Goal: Information Seeking & Learning: Learn about a topic

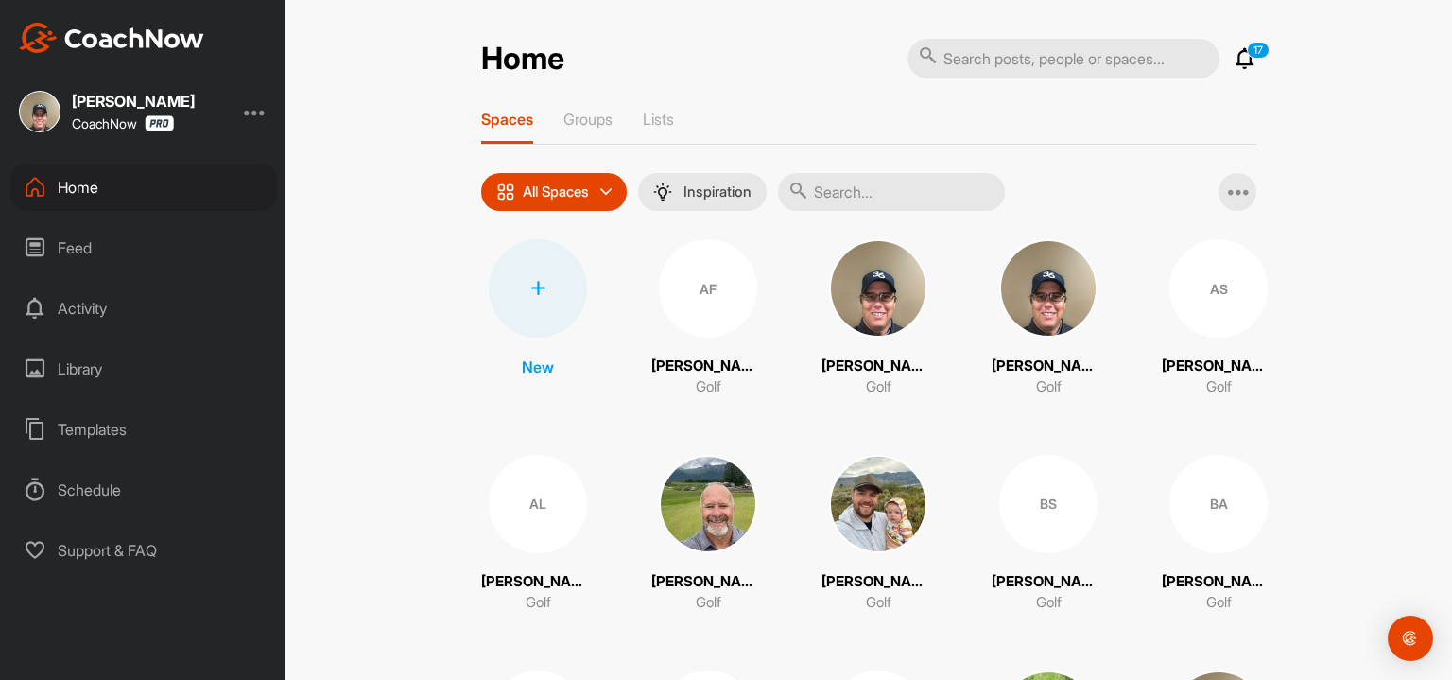
click at [1001, 58] on input "text" at bounding box center [1063, 59] width 312 height 40
click at [93, 362] on div "Library" at bounding box center [143, 368] width 267 height 47
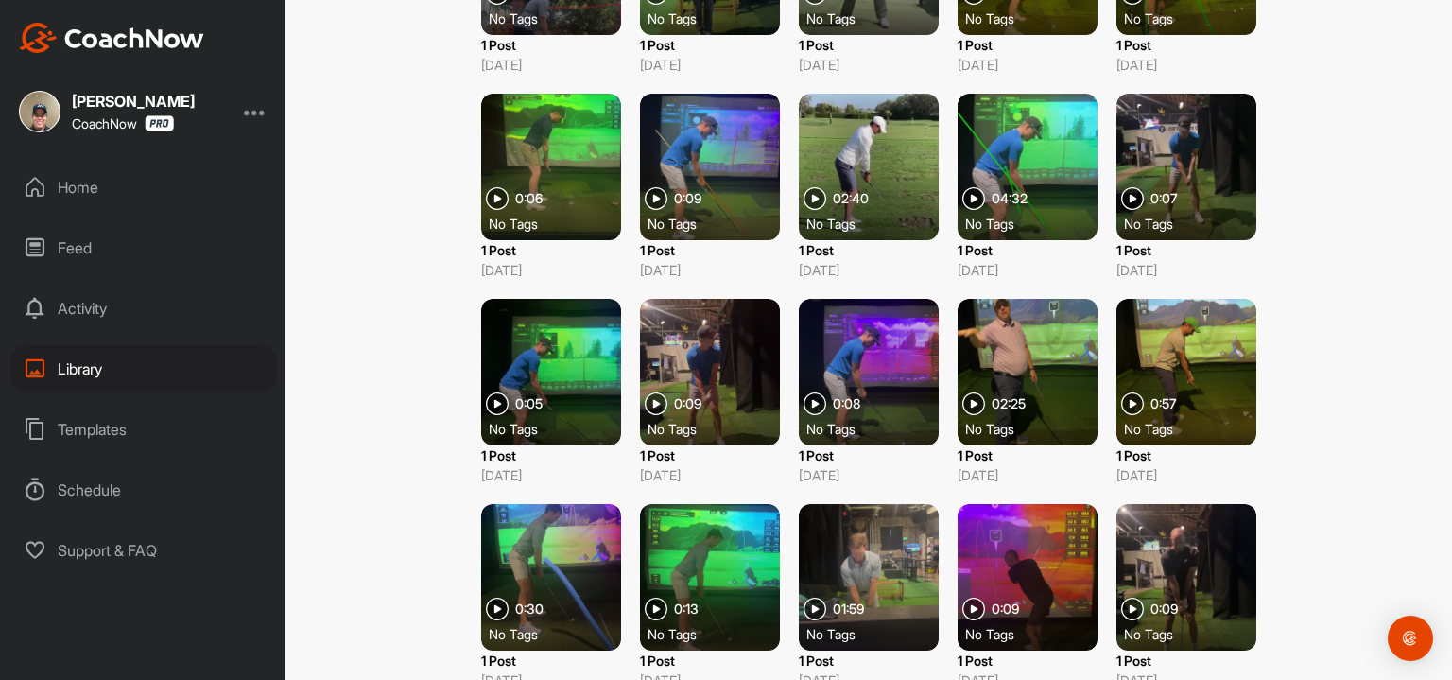
scroll to position [1506, 0]
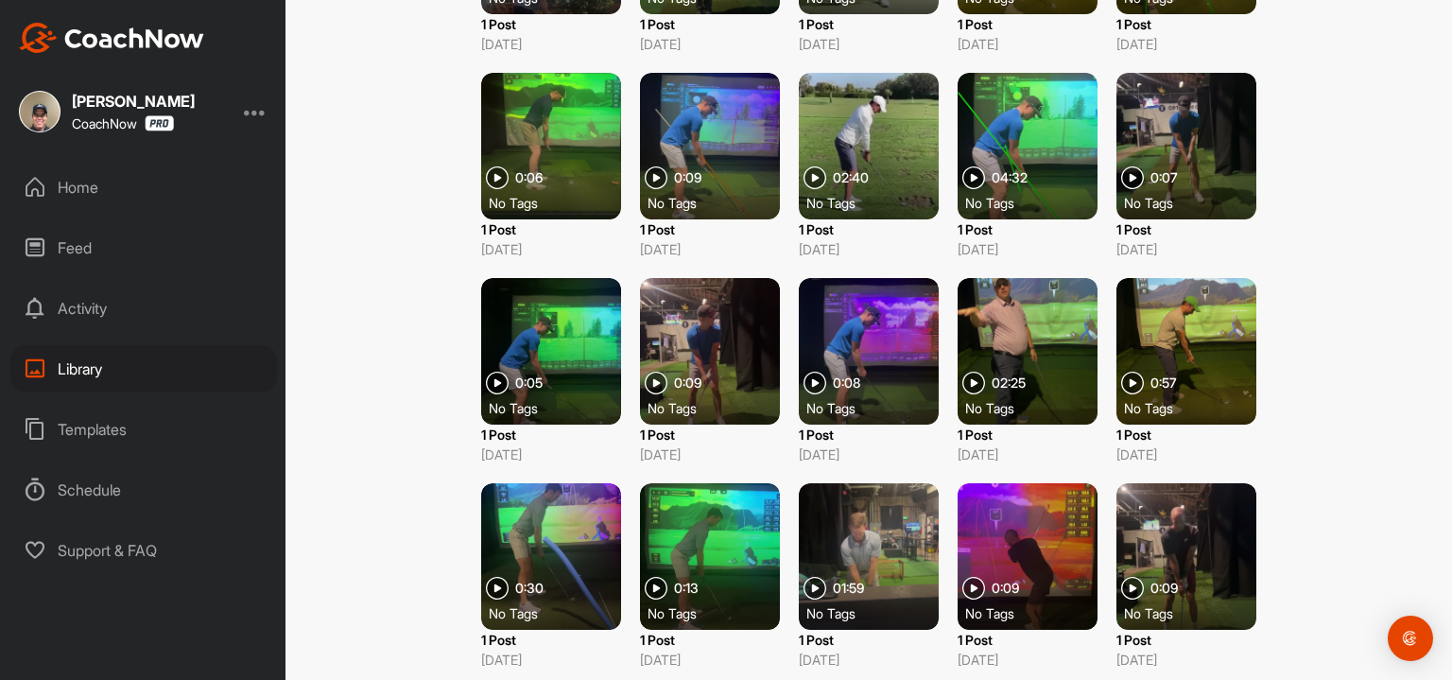
click at [1020, 359] on div at bounding box center [1027, 351] width 140 height 146
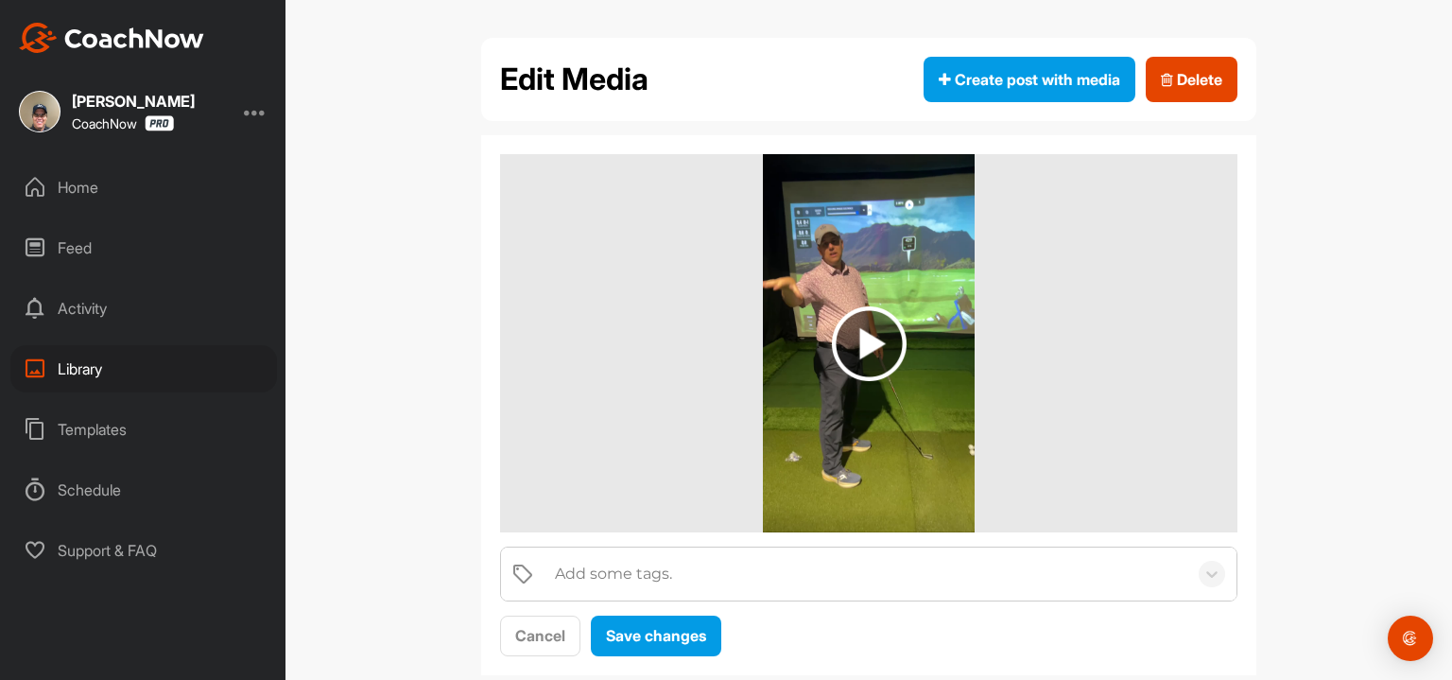
click at [876, 345] on img at bounding box center [869, 343] width 75 height 75
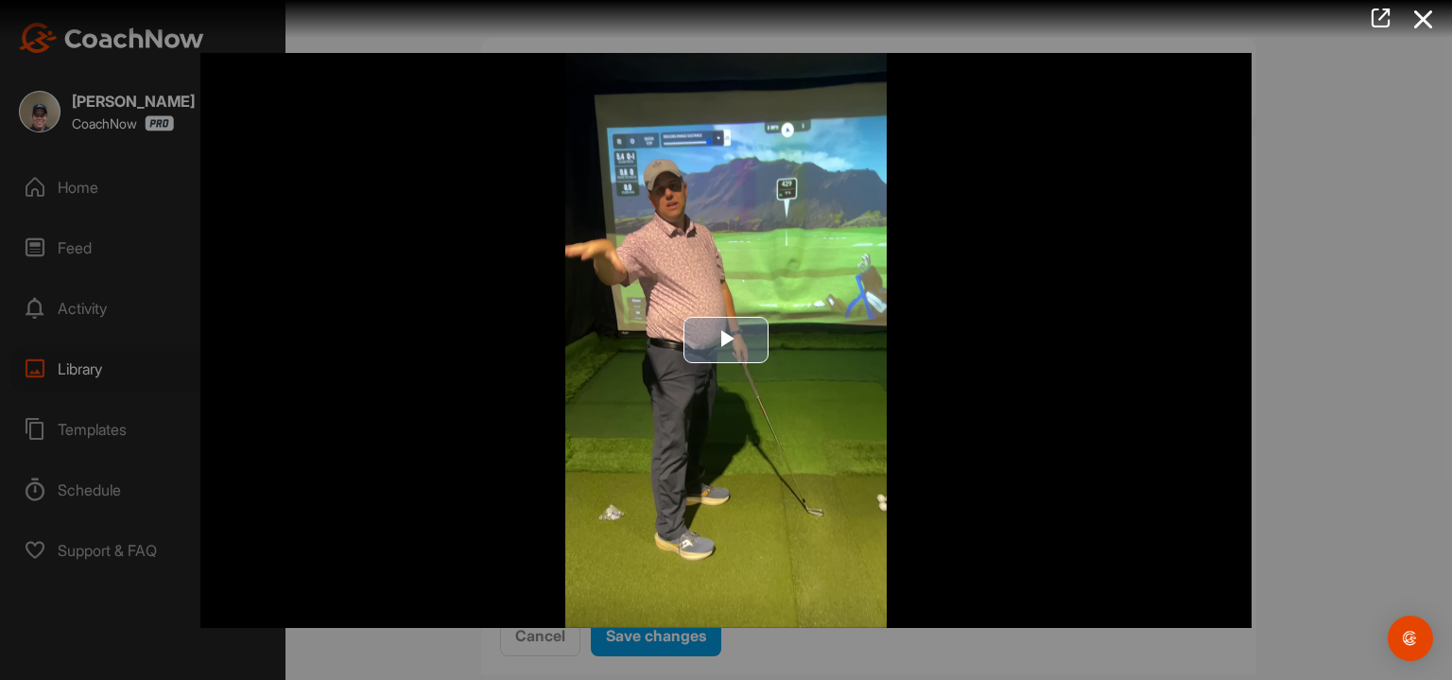
click at [726, 340] on span "Video Player" at bounding box center [726, 340] width 0 height 0
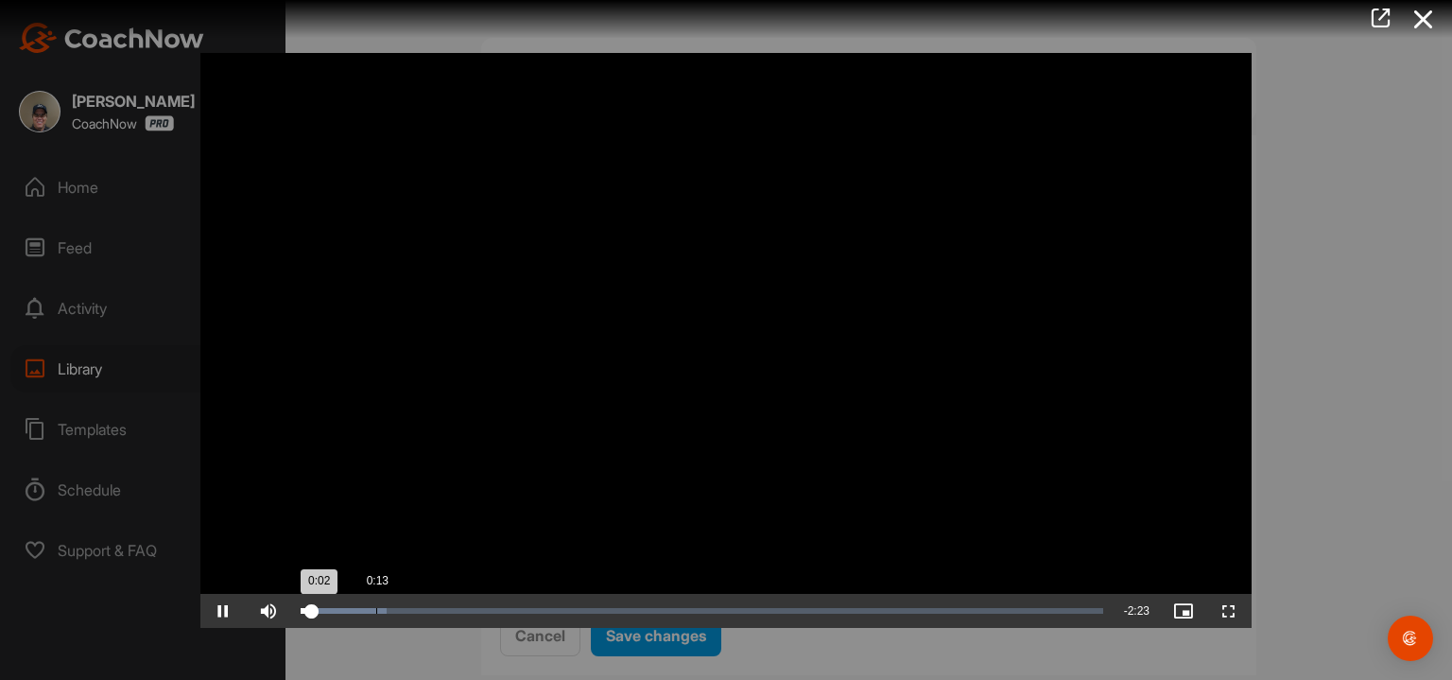
click at [372, 611] on div "Loaded : 10.74% 0:13 0:02" at bounding box center [702, 611] width 802 height 6
click at [365, 611] on div "0:11" at bounding box center [333, 611] width 64 height 6
click at [219, 611] on span "Video Player" at bounding box center [222, 611] width 45 height 0
drag, startPoint x: 370, startPoint y: 607, endPoint x: 442, endPoint y: 600, distance: 72.1
click at [442, 600] on div "Loaded : 16.47% 0:25 0:25" at bounding box center [701, 611] width 821 height 34
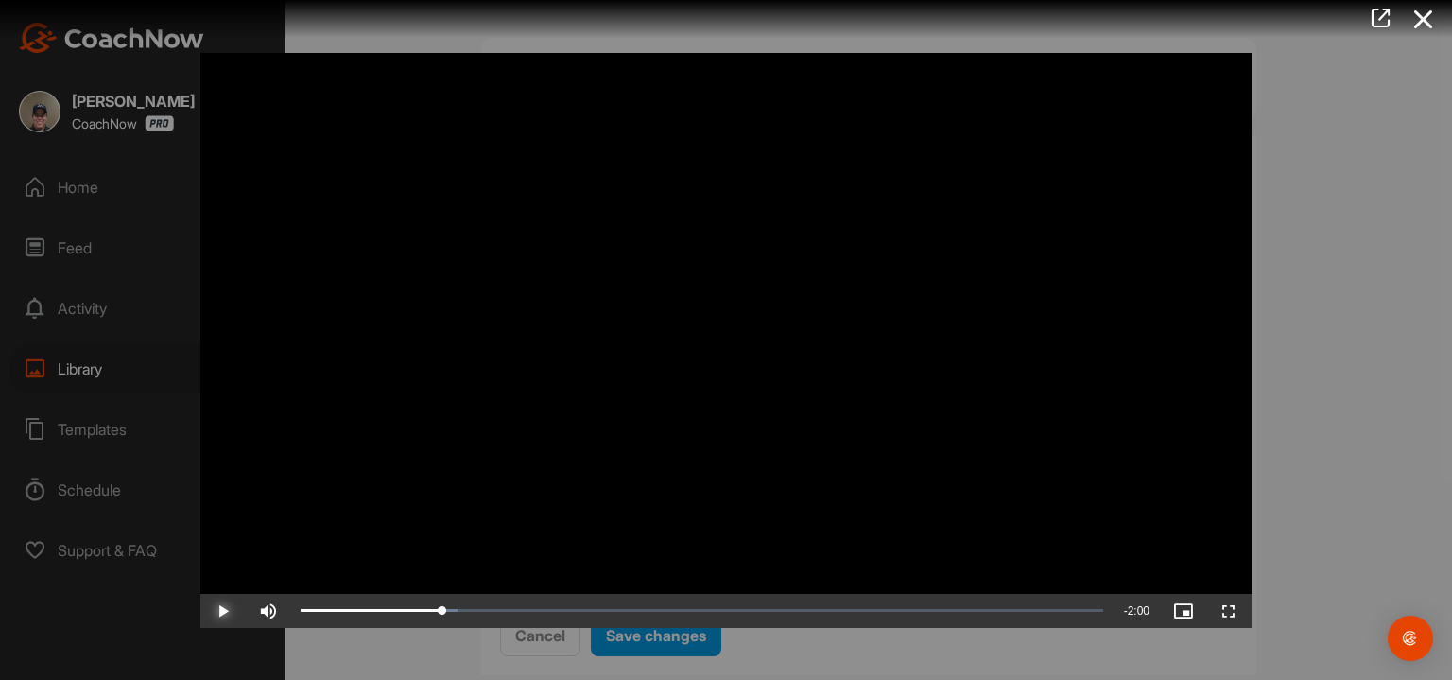
click at [230, 611] on span "Video Player" at bounding box center [222, 611] width 45 height 0
click at [223, 611] on span "Video Player" at bounding box center [222, 611] width 45 height 0
click at [1381, 13] on icon at bounding box center [1380, 18] width 22 height 21
click at [1421, 11] on icon at bounding box center [1423, 19] width 43 height 35
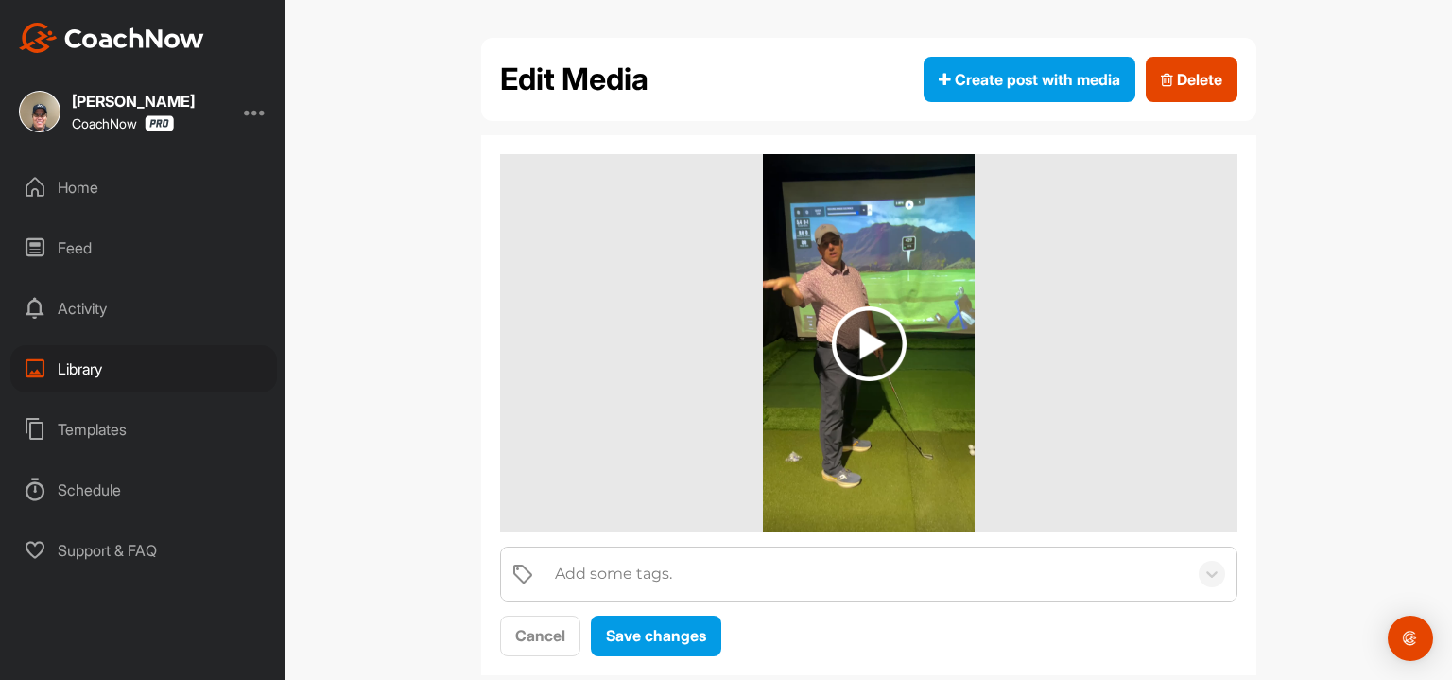
click at [95, 370] on div "Library" at bounding box center [143, 368] width 267 height 47
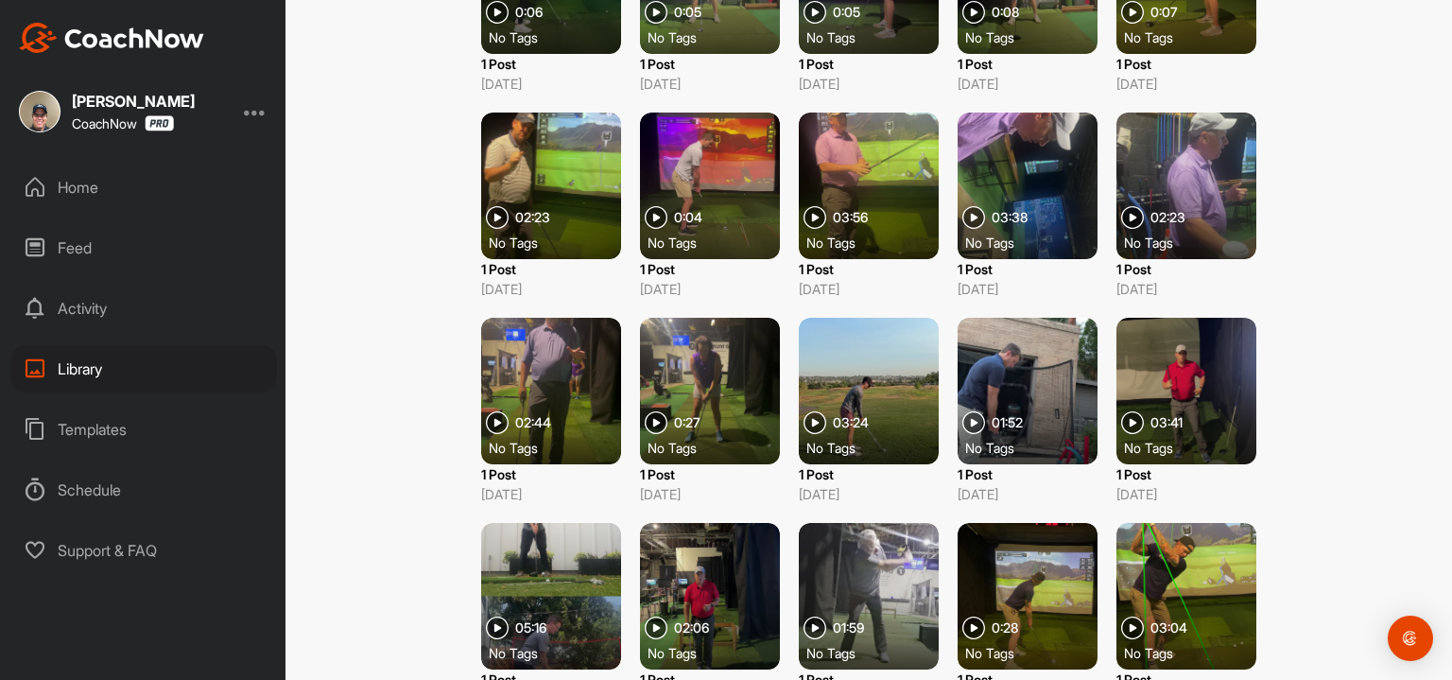
scroll to position [851, 0]
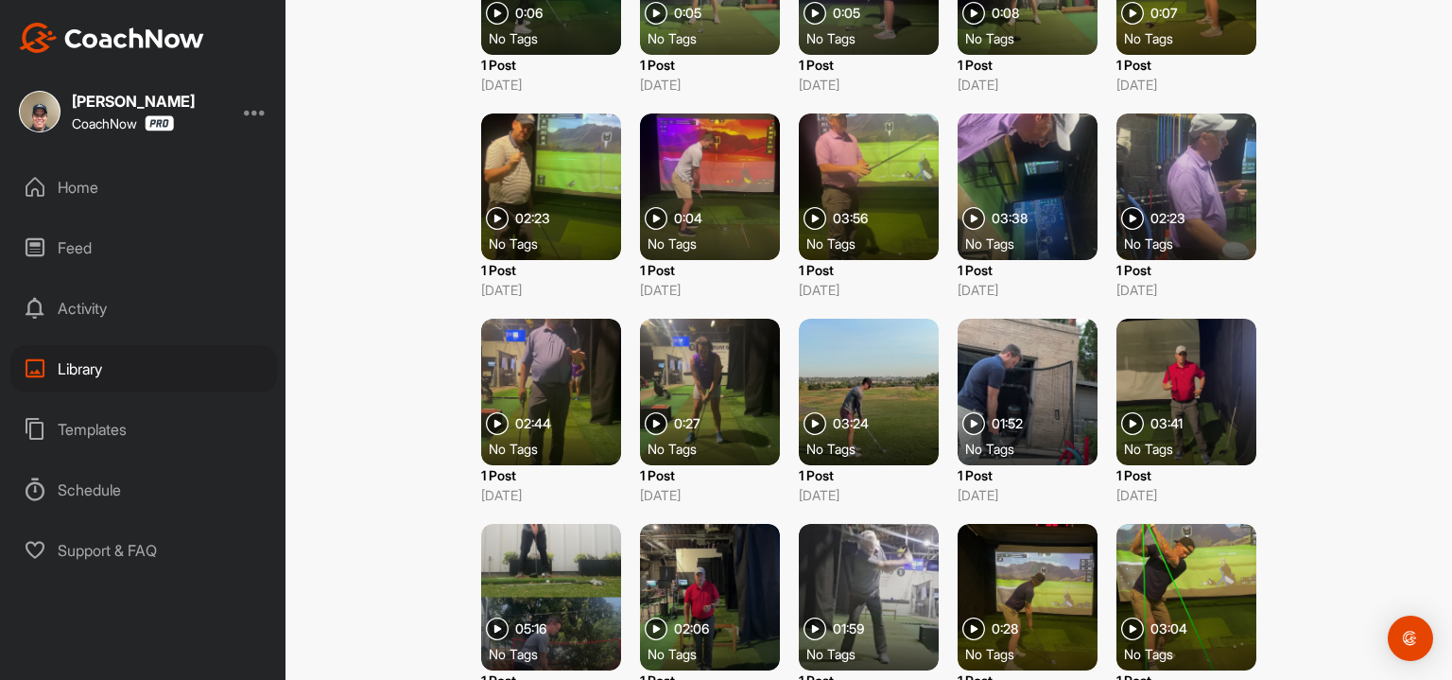
click at [491, 217] on img at bounding box center [497, 218] width 23 height 23
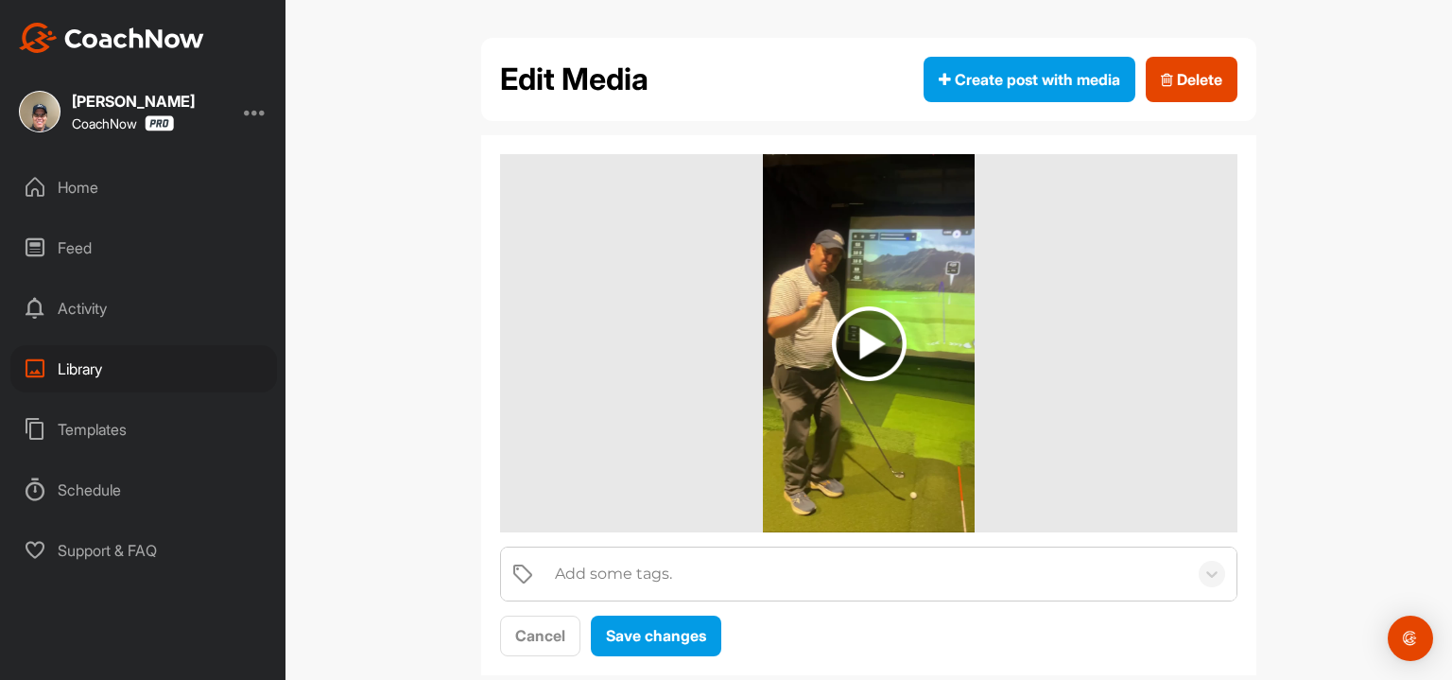
click at [839, 338] on img at bounding box center [869, 343] width 75 height 75
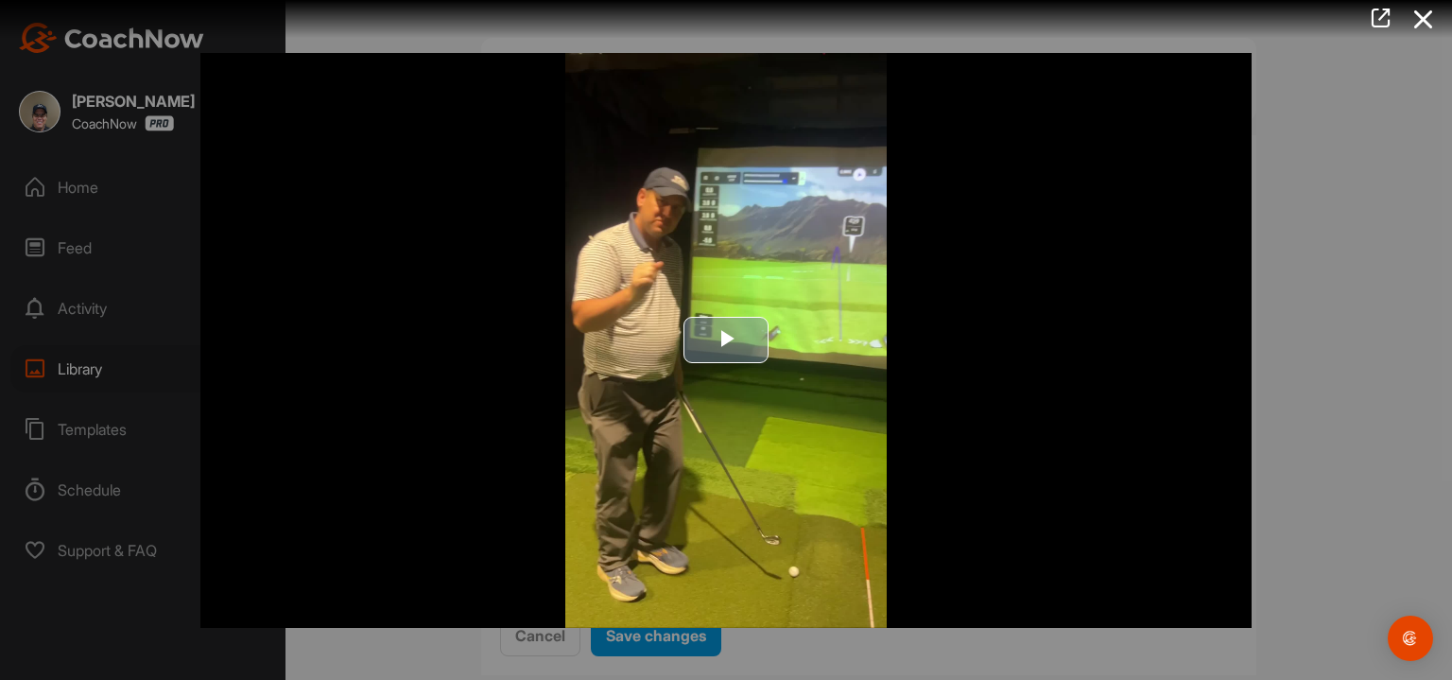
click at [726, 340] on span "Video Player" at bounding box center [726, 340] width 0 height 0
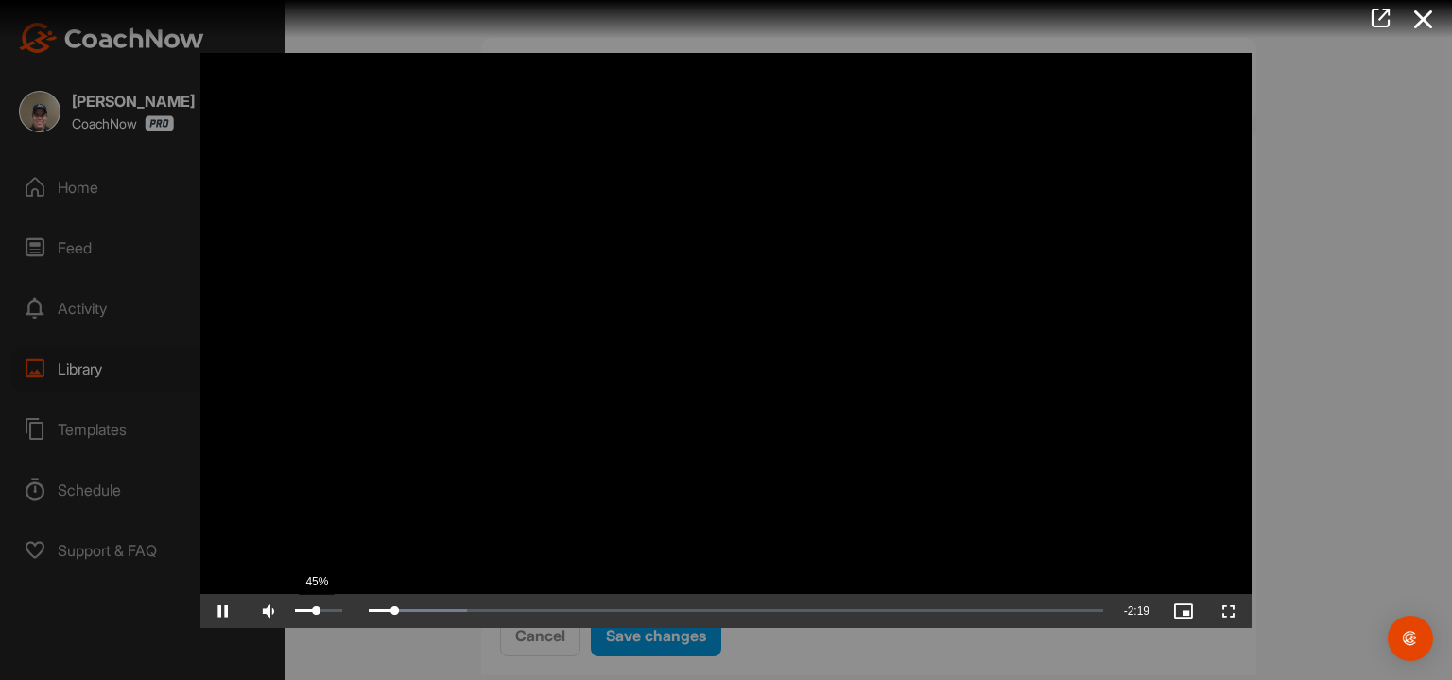
click at [316, 611] on div "45%" at bounding box center [318, 611] width 57 height 34
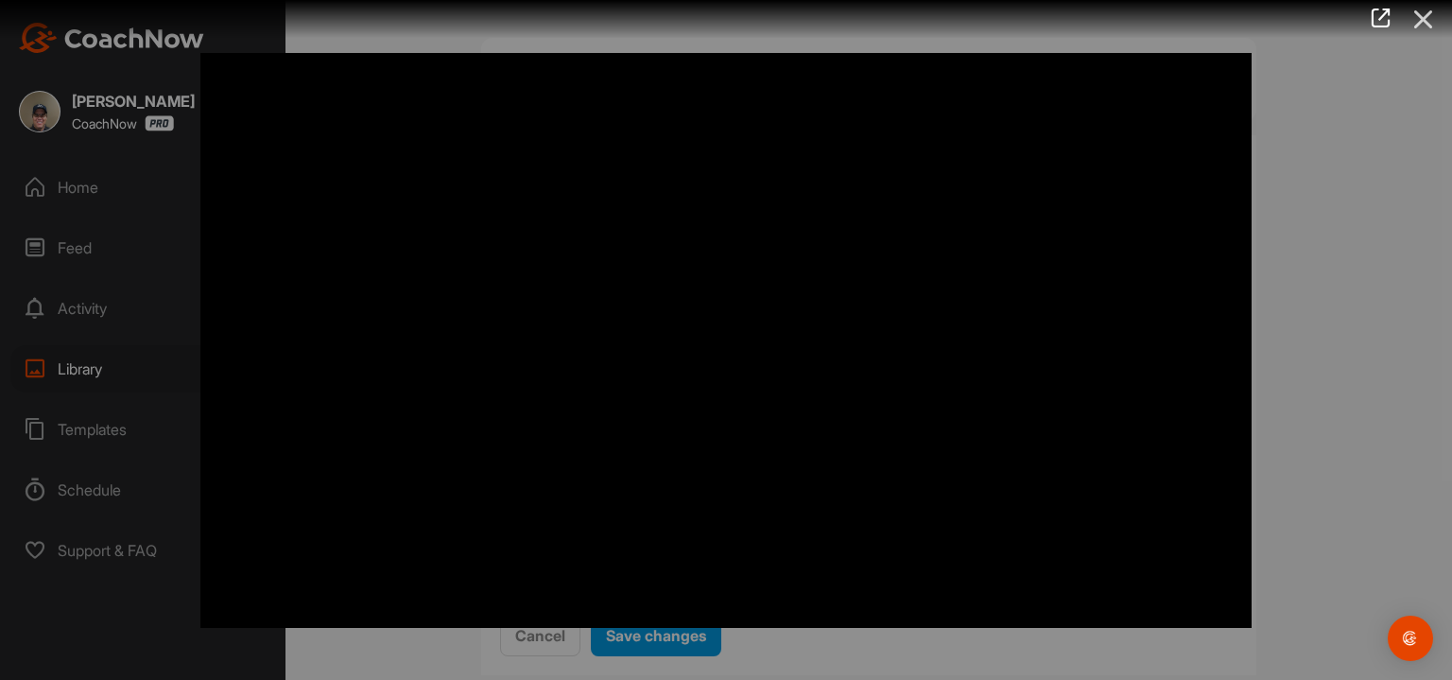
click at [1423, 18] on icon at bounding box center [1423, 19] width 43 height 35
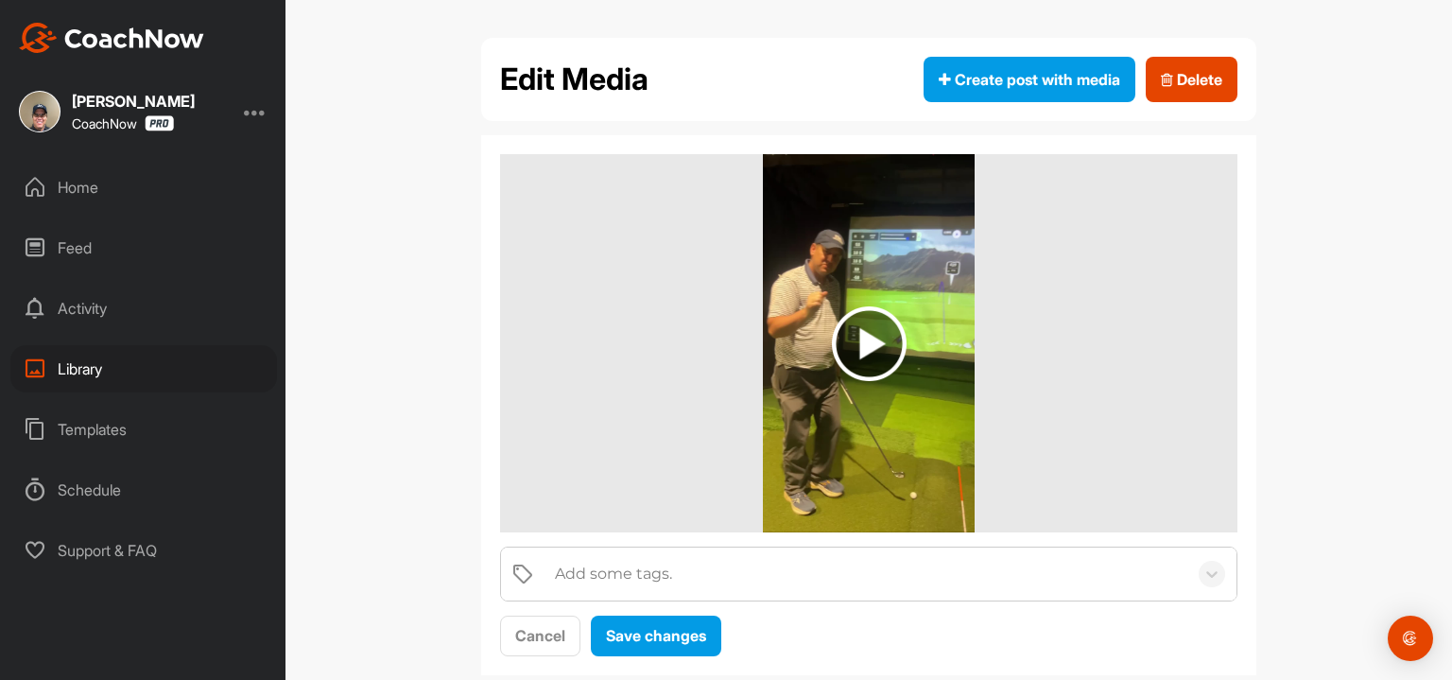
click at [176, 377] on div "Library" at bounding box center [143, 368] width 267 height 47
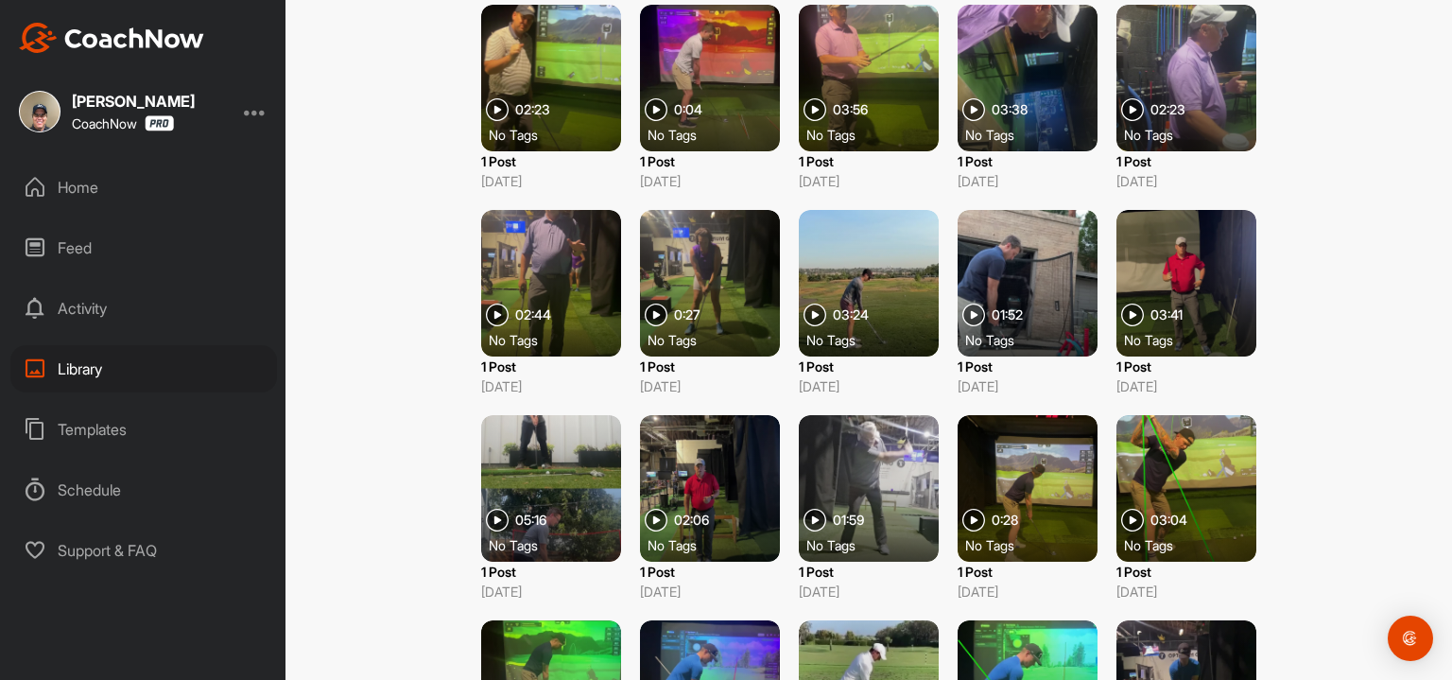
scroll to position [970, 0]
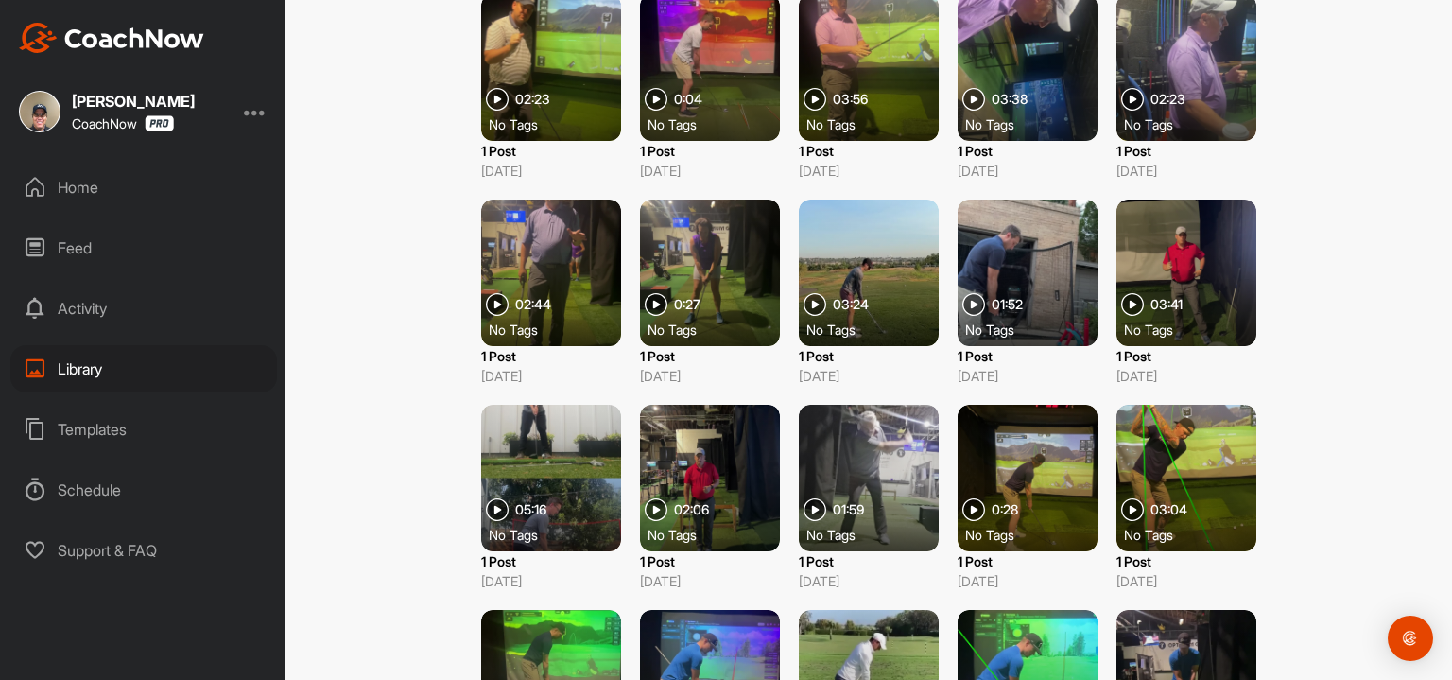
click at [650, 509] on img at bounding box center [656, 509] width 23 height 23
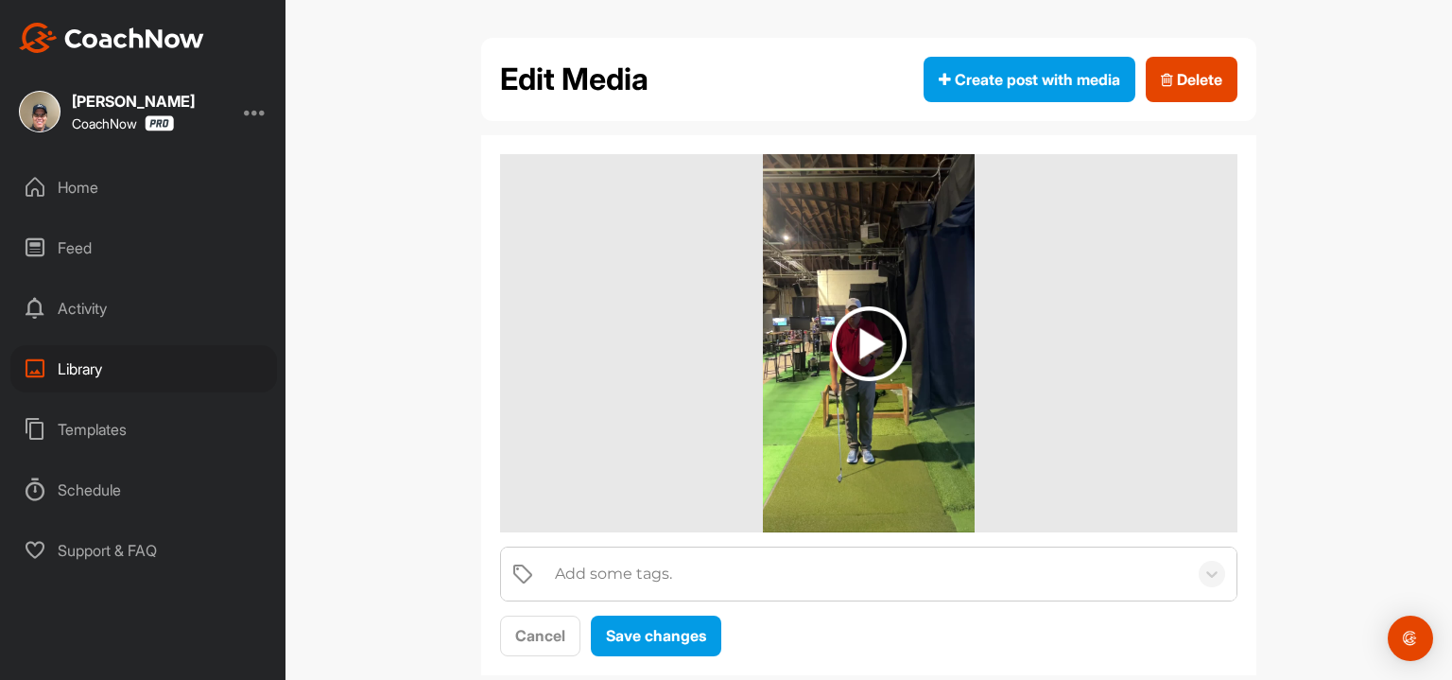
click at [869, 351] on img at bounding box center [869, 343] width 75 height 75
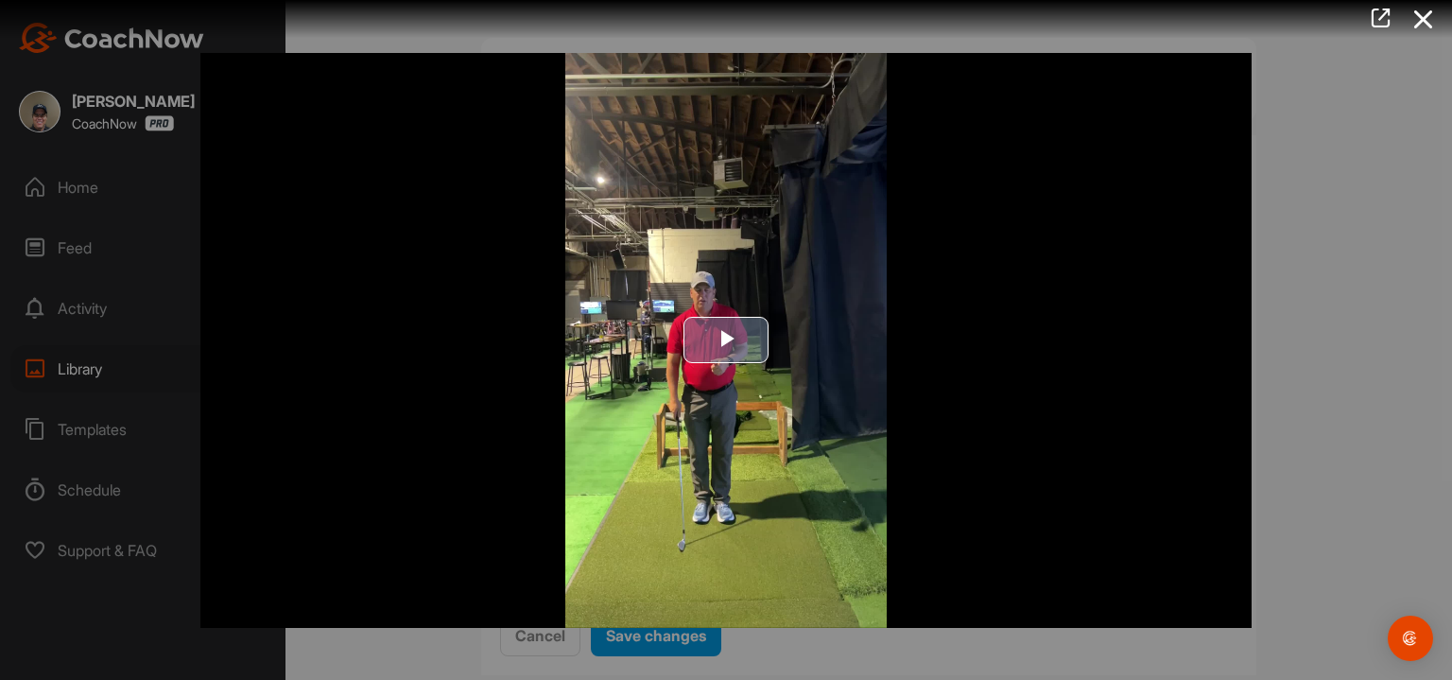
click at [726, 340] on span "Video Player" at bounding box center [726, 340] width 0 height 0
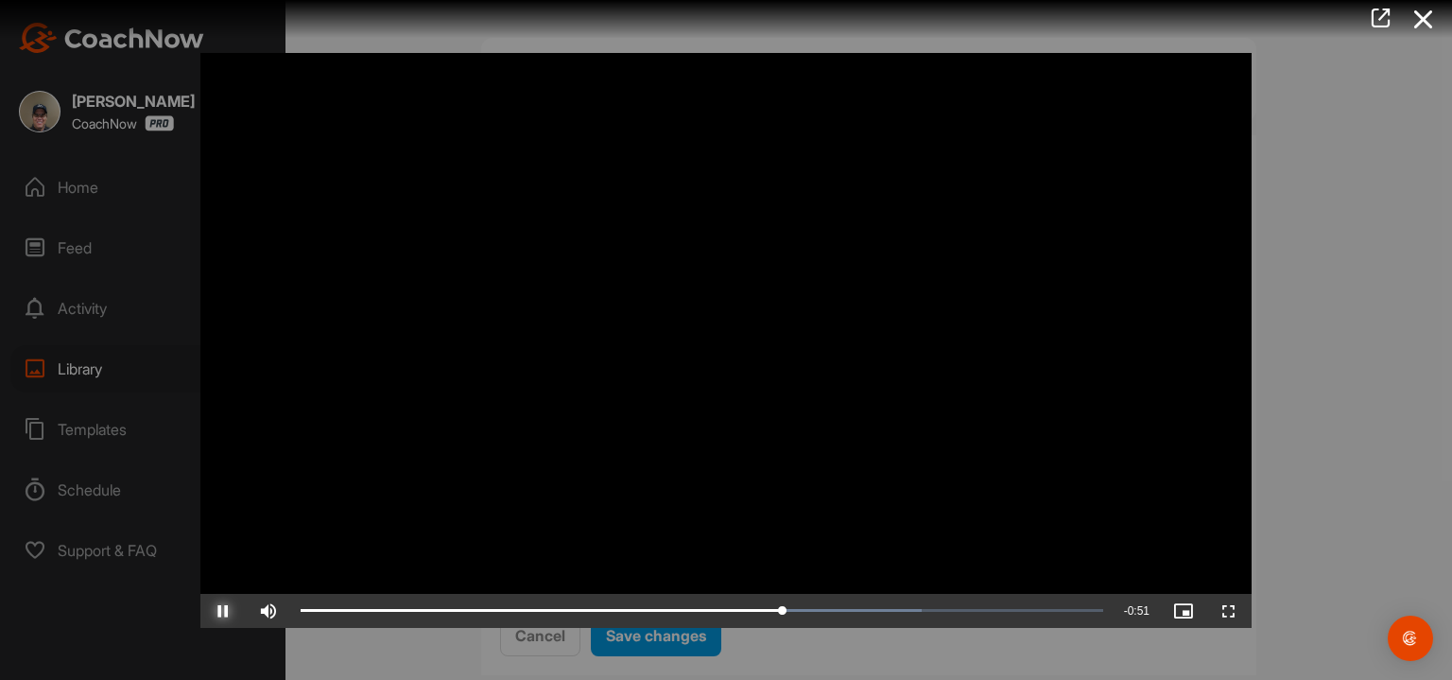
click at [227, 611] on span "Video Player" at bounding box center [222, 611] width 45 height 0
click at [1387, 22] on icon at bounding box center [1380, 18] width 22 height 21
